Goal: Book appointment/travel/reservation

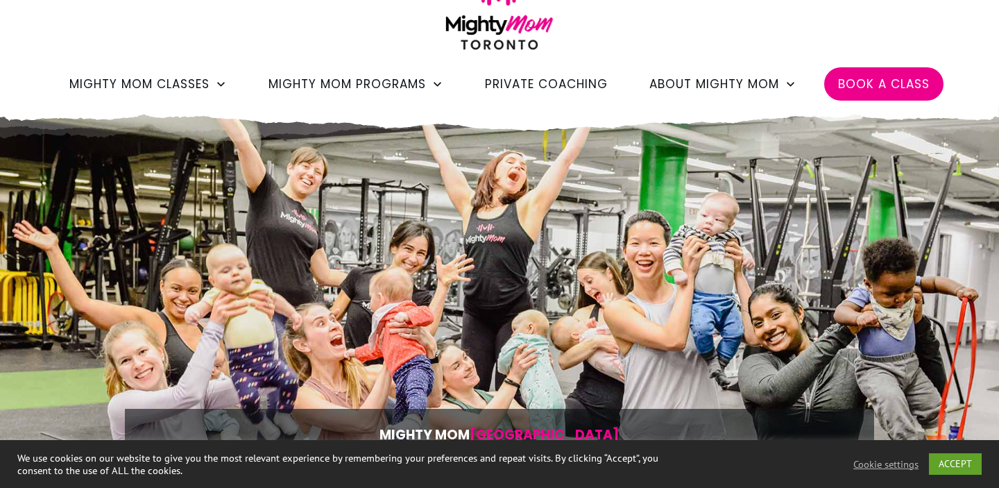
scroll to position [69, 0]
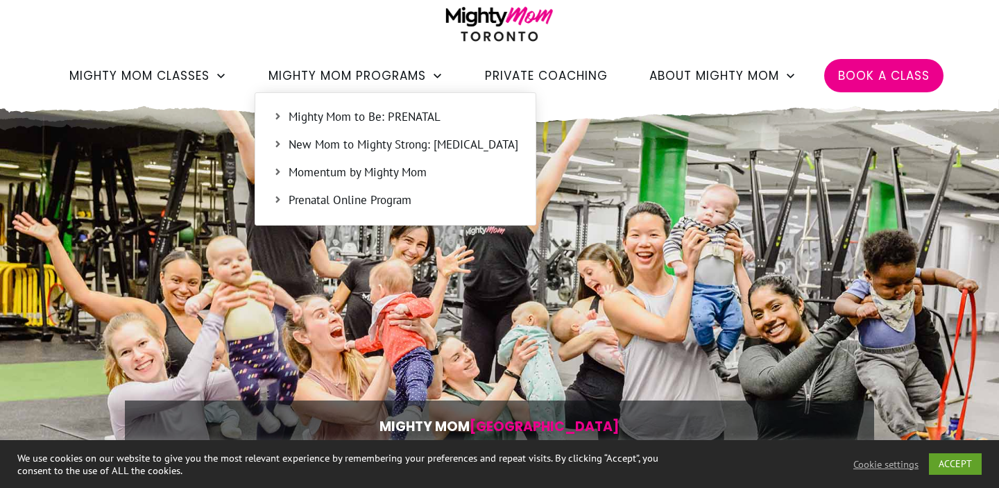
click at [354, 145] on span "New Mom to Mighty Strong: [MEDICAL_DATA]" at bounding box center [404, 145] width 230 height 18
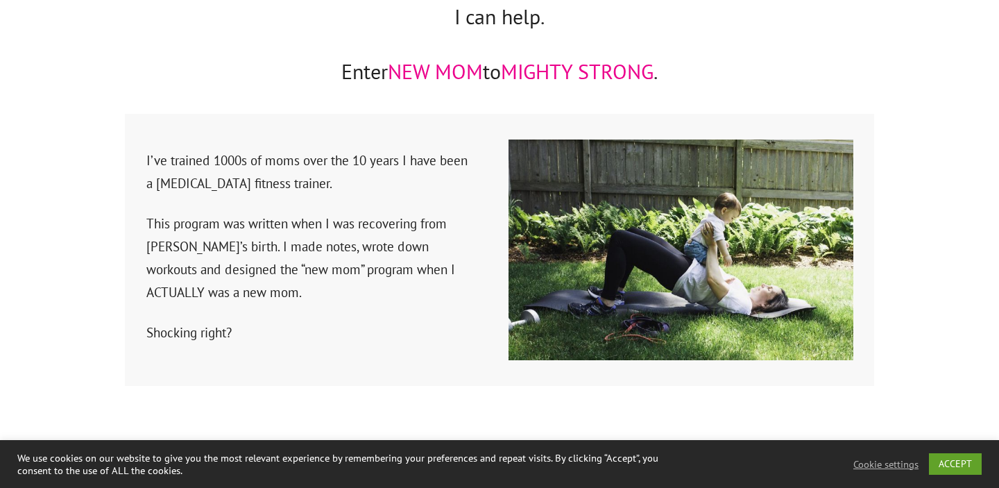
scroll to position [2139, 0]
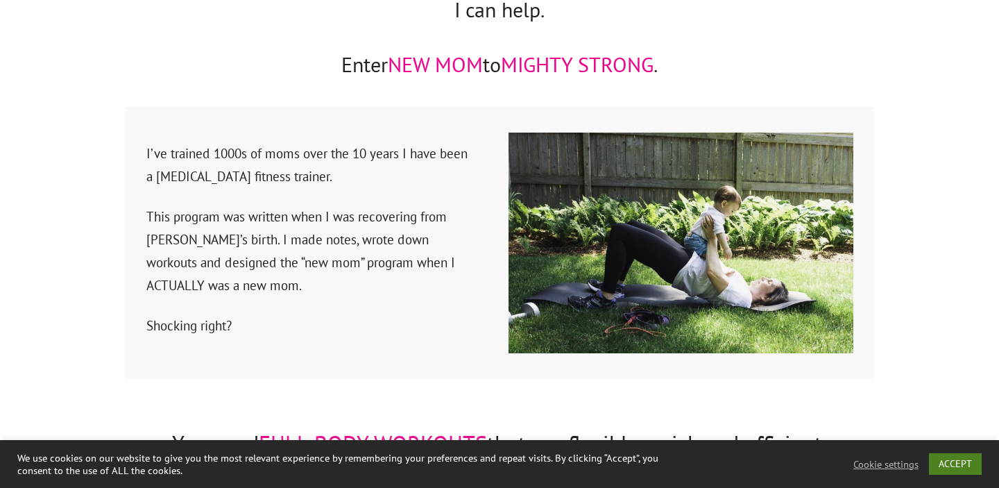
click at [966, 457] on link "ACCEPT" at bounding box center [955, 464] width 53 height 22
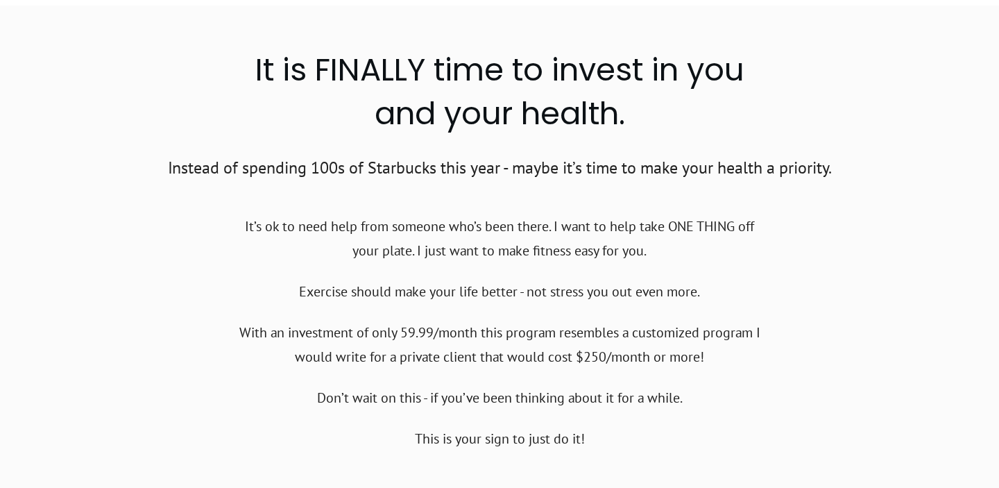
scroll to position [13592, 0]
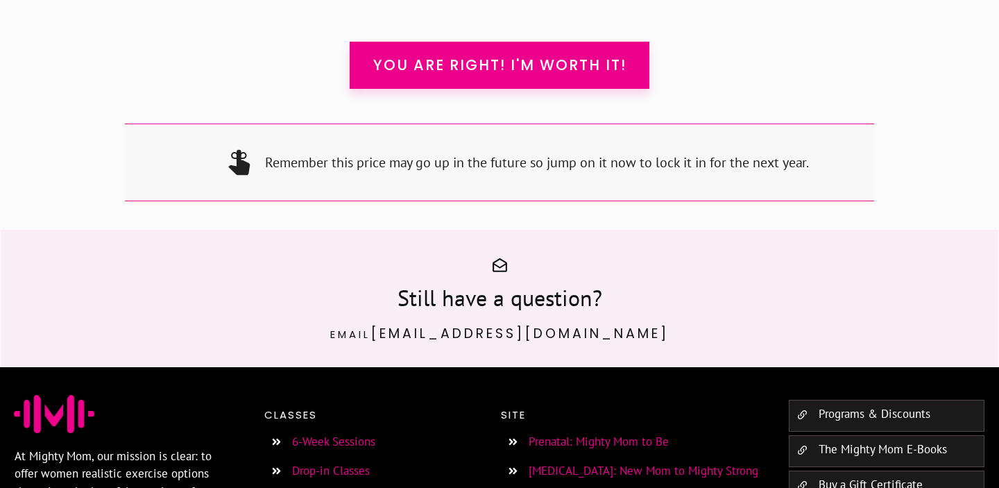
click at [345, 434] on link "6-Week Sessions" at bounding box center [333, 441] width 83 height 15
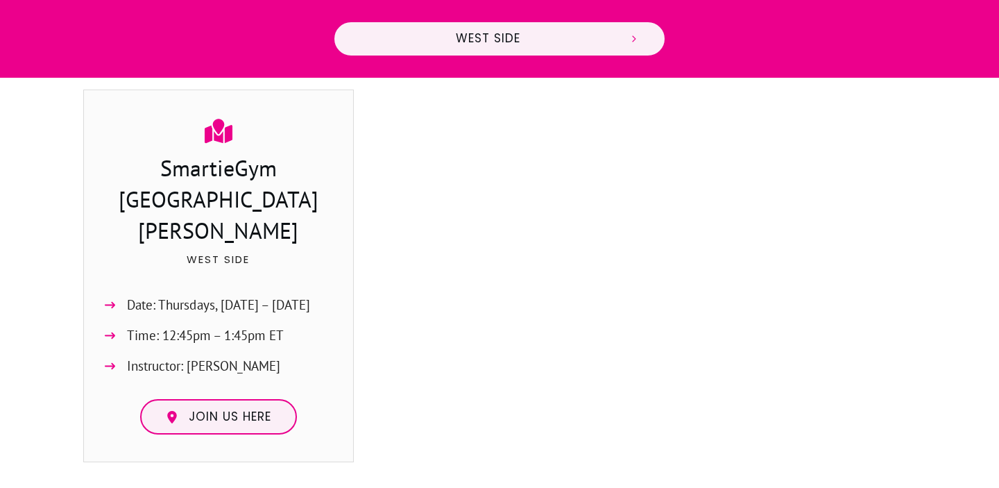
scroll to position [711, 0]
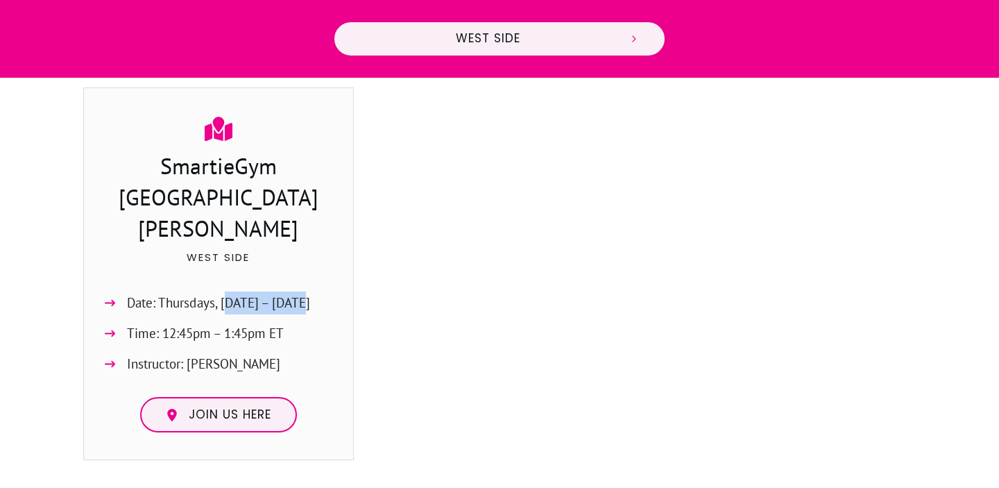
drag, startPoint x: 232, startPoint y: 241, endPoint x: 312, endPoint y: 242, distance: 80.5
click at [312, 291] on li "Date: Thursdays, [DATE] – [DATE]" at bounding box center [219, 306] width 242 height 31
click at [278, 291] on span "Date: Thursdays, [DATE] – [DATE]" at bounding box center [218, 302] width 183 height 23
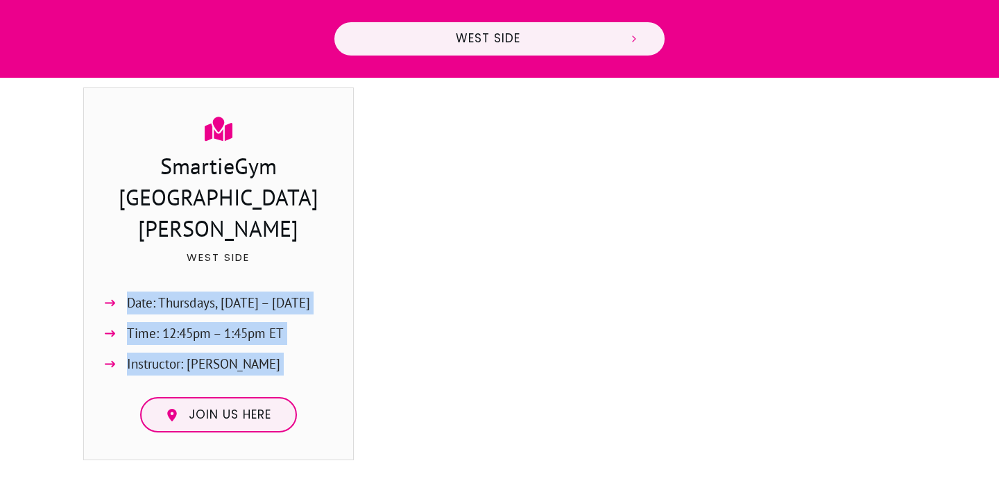
drag, startPoint x: 278, startPoint y: 248, endPoint x: 263, endPoint y: 312, distance: 65.5
click at [263, 312] on ul "Date: Thursdays, [DATE] – [DATE] Time: 12:45pm – 1:45pm ET Instructor: [PERSON_…" at bounding box center [219, 337] width 242 height 92
click at [263, 353] on span "Instructor: [PERSON_NAME]" at bounding box center [203, 364] width 153 height 23
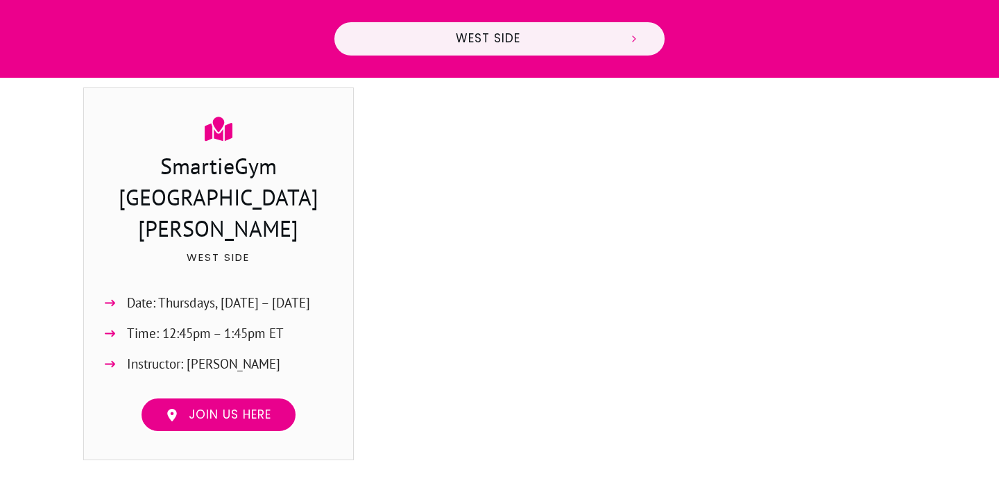
click at [248, 407] on span "Join us here" at bounding box center [230, 414] width 83 height 15
